Goal: Transaction & Acquisition: Book appointment/travel/reservation

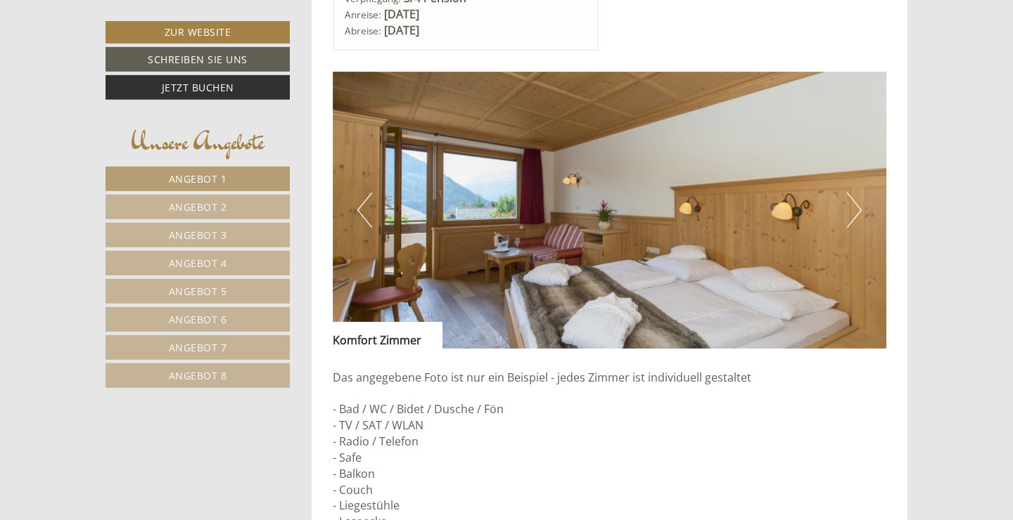
scroll to position [940, 0]
click at [222, 210] on span "Angebot 2" at bounding box center [198, 206] width 58 height 13
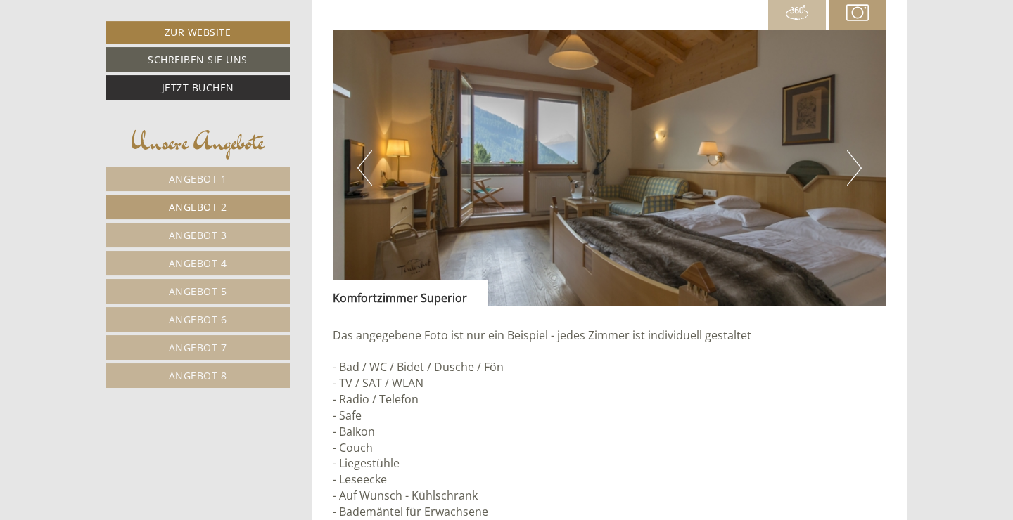
scroll to position [1016, 0]
click at [243, 241] on link "Angebot 3" at bounding box center [197, 235] width 184 height 25
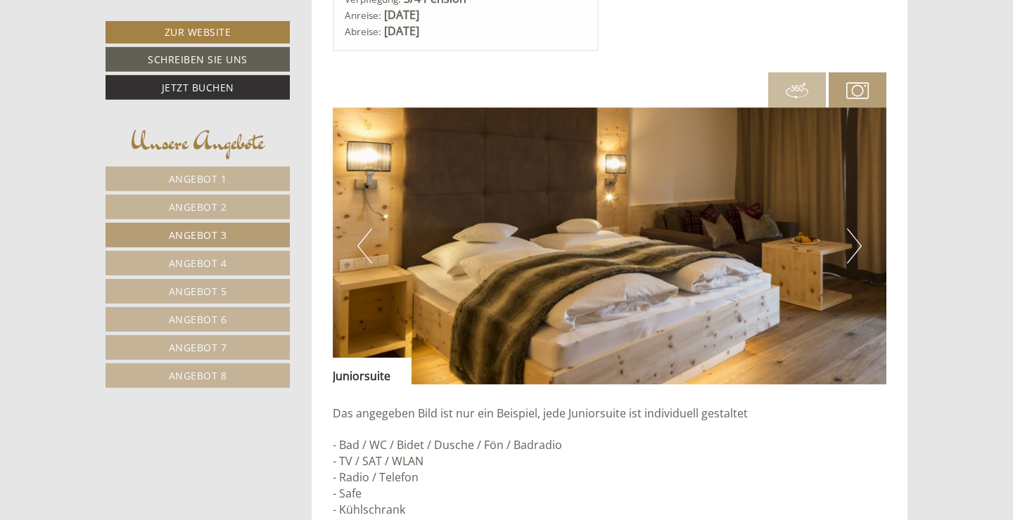
scroll to position [938, 0]
click at [857, 250] on button "Next" at bounding box center [854, 246] width 15 height 35
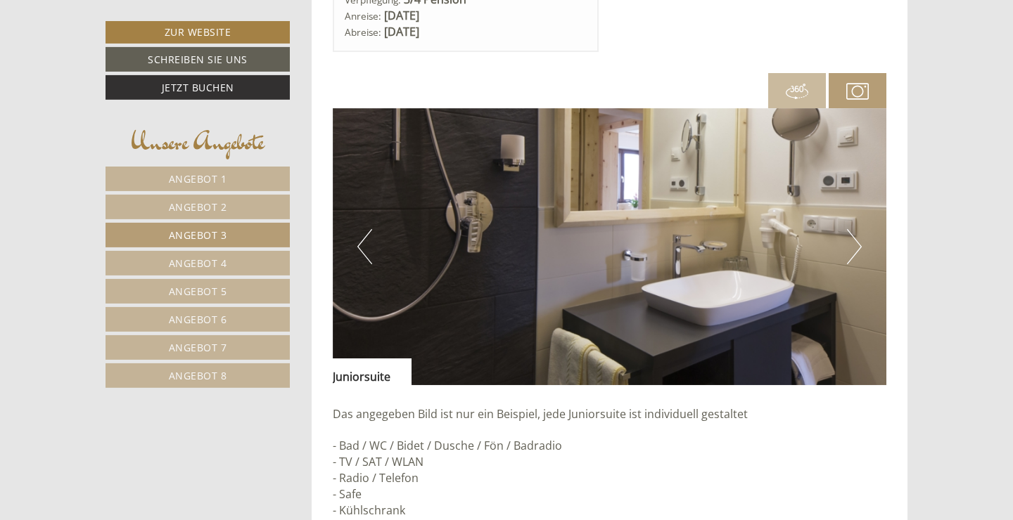
click at [857, 250] on button "Next" at bounding box center [854, 246] width 15 height 35
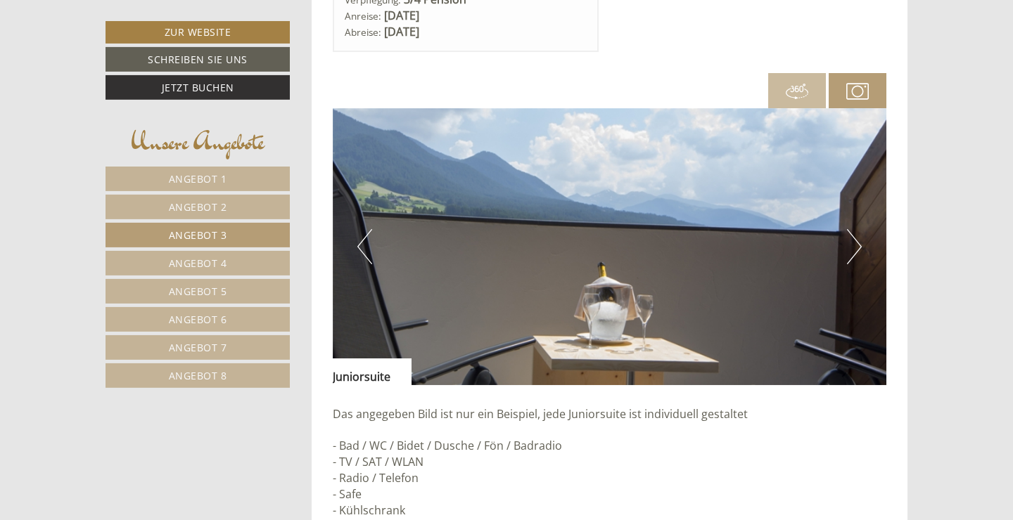
click at [857, 250] on button "Next" at bounding box center [854, 246] width 15 height 35
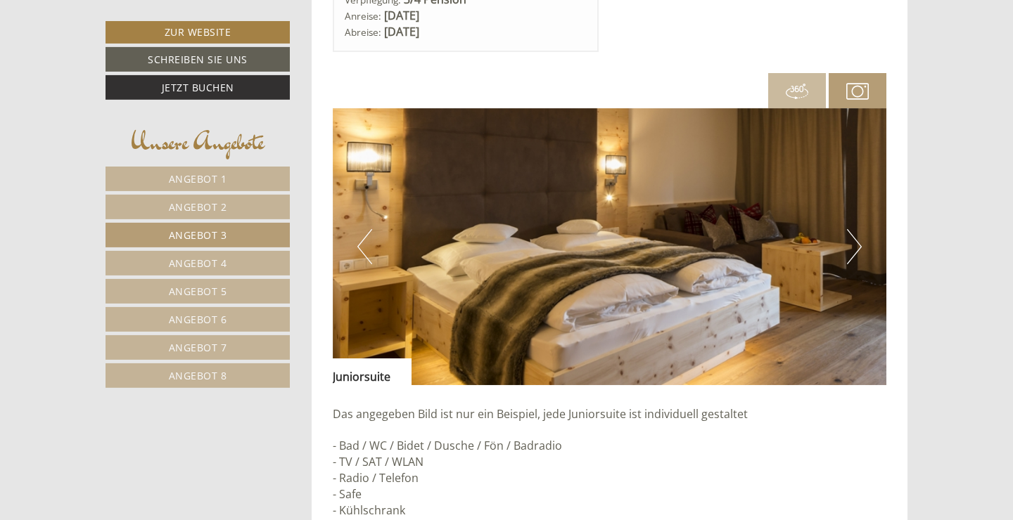
click at [857, 250] on button "Next" at bounding box center [854, 246] width 15 height 35
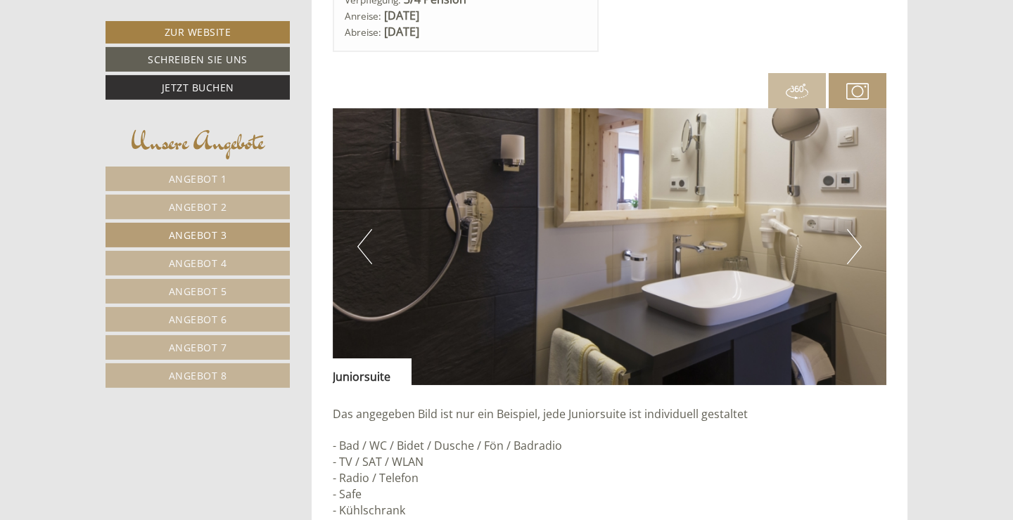
click at [200, 260] on span "Angebot 4" at bounding box center [198, 263] width 58 height 13
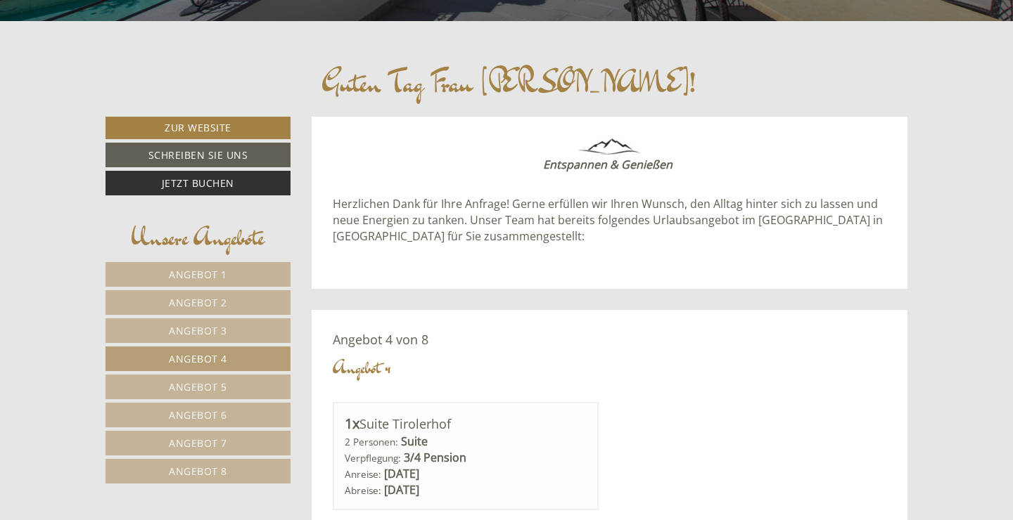
scroll to position [479, 0]
click at [248, 324] on link "Angebot 3" at bounding box center [197, 331] width 185 height 25
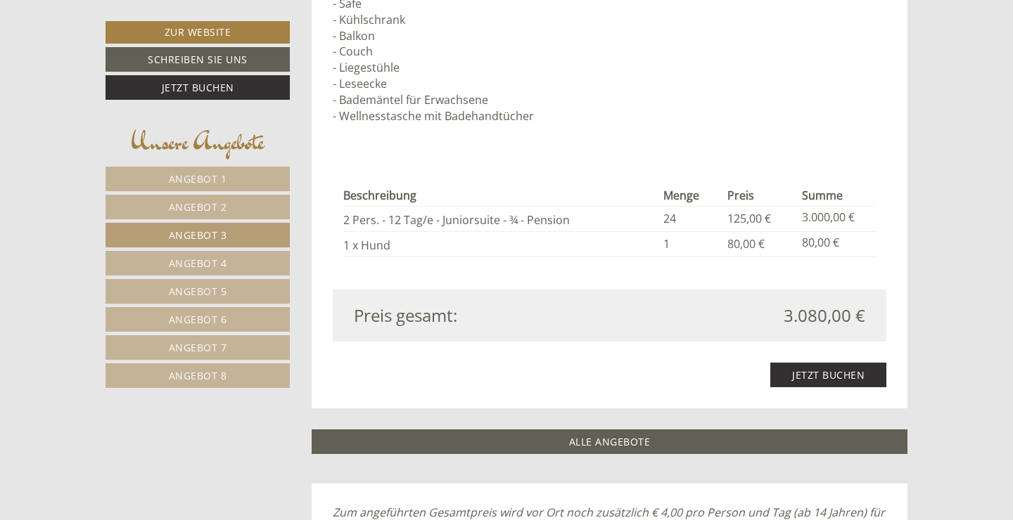
scroll to position [1430, 0]
click at [777, 378] on link "Jetzt buchen" at bounding box center [828, 374] width 116 height 25
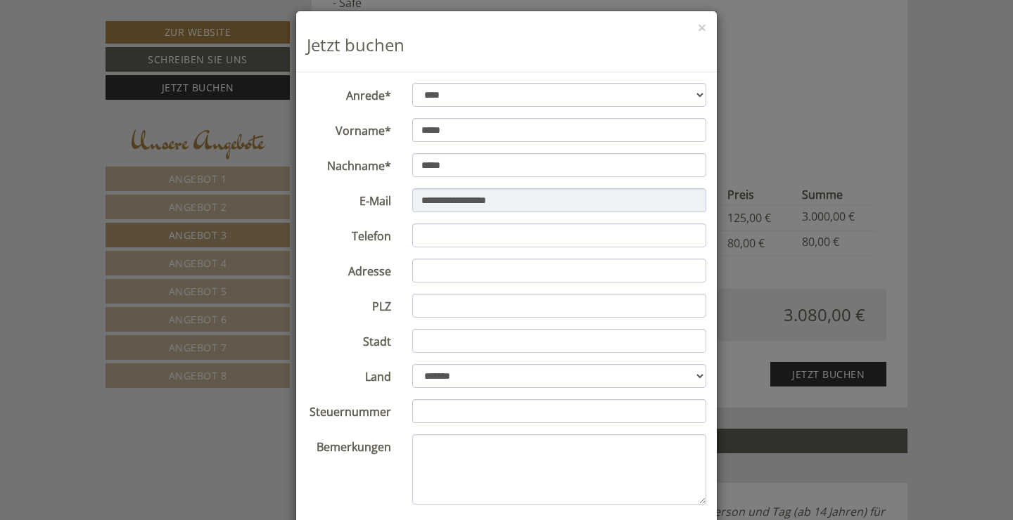
scroll to position [0, 0]
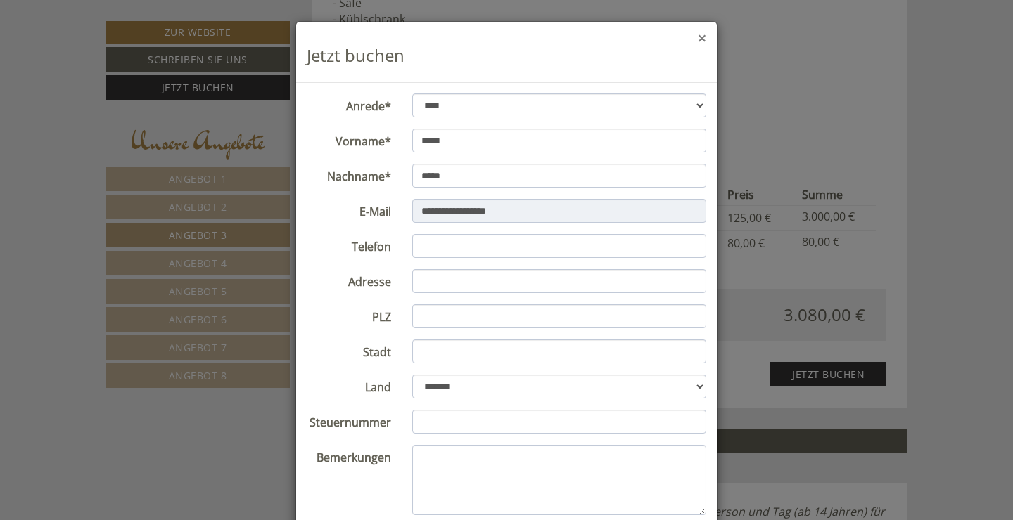
click at [703, 43] on button "×" at bounding box center [702, 38] width 8 height 15
